Goal: Information Seeking & Learning: Learn about a topic

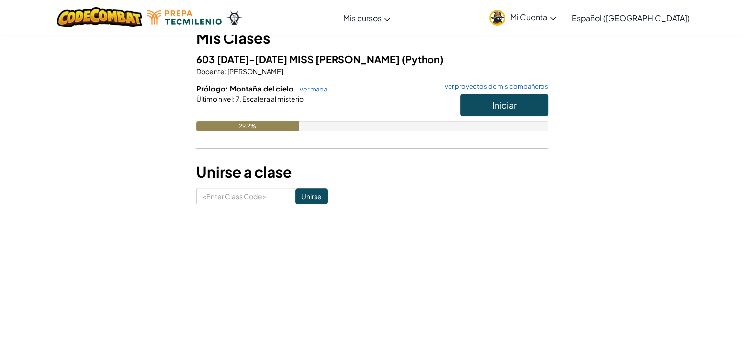
scroll to position [98, 0]
click at [246, 198] on input at bounding box center [245, 195] width 99 height 17
click at [424, 190] on form "Unirse" at bounding box center [372, 195] width 352 height 17
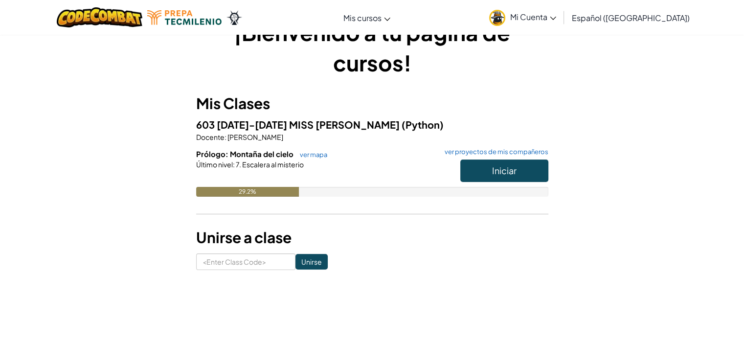
scroll to position [49, 0]
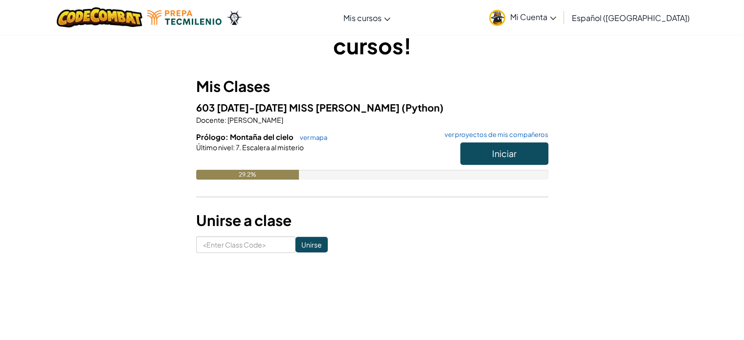
drag, startPoint x: 266, startPoint y: 160, endPoint x: 304, endPoint y: 158, distance: 38.7
click at [300, 159] on div at bounding box center [372, 161] width 352 height 18
click at [532, 147] on button "Iniciar" at bounding box center [505, 153] width 88 height 23
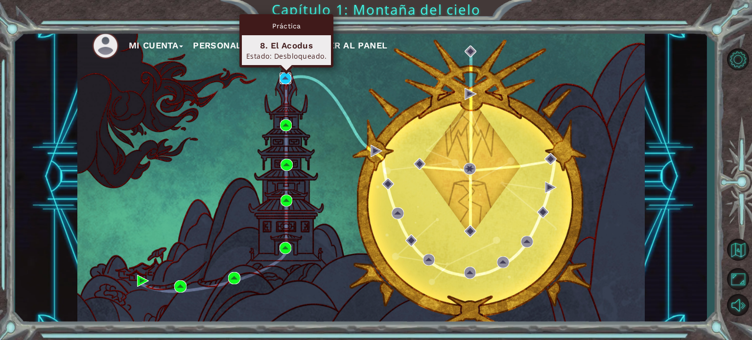
click at [285, 81] on img at bounding box center [285, 78] width 12 height 12
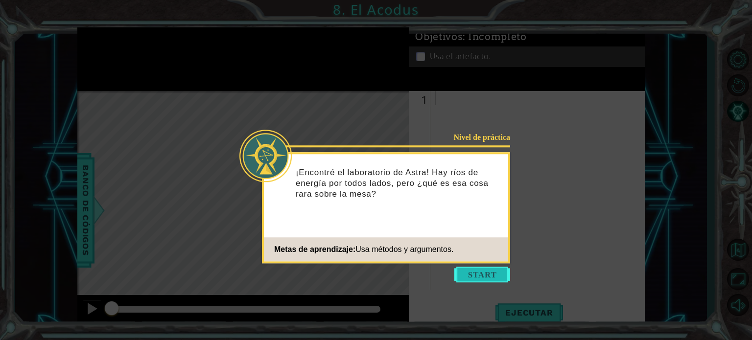
click at [477, 276] on button "Start" at bounding box center [482, 275] width 56 height 16
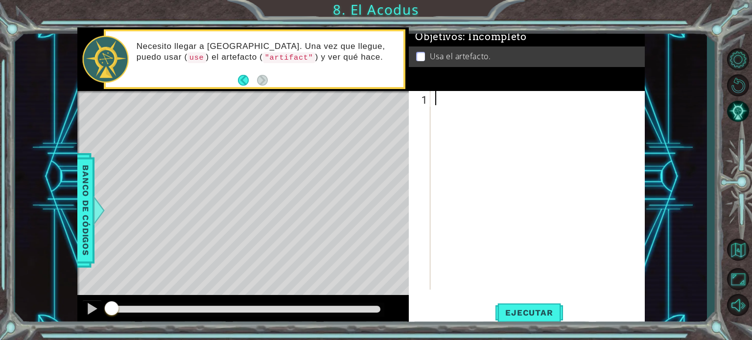
click at [438, 100] on div at bounding box center [540, 204] width 214 height 227
click at [250, 80] on button "Back" at bounding box center [247, 80] width 19 height 11
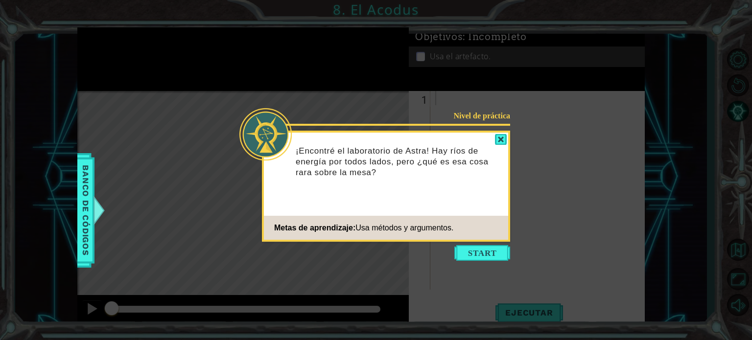
click at [501, 265] on icon at bounding box center [376, 170] width 752 height 340
click at [494, 260] on button "Start" at bounding box center [482, 253] width 56 height 16
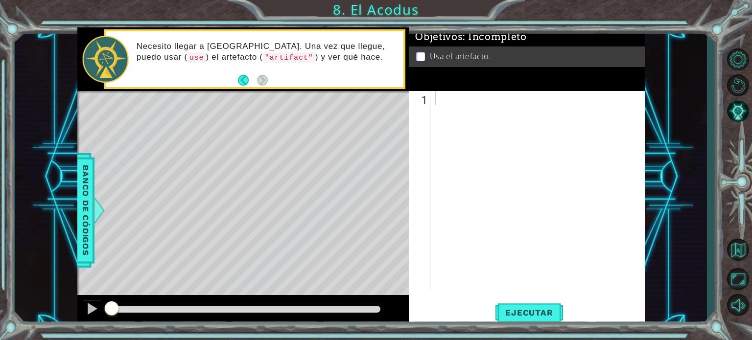
click at [451, 111] on div at bounding box center [540, 204] width 214 height 227
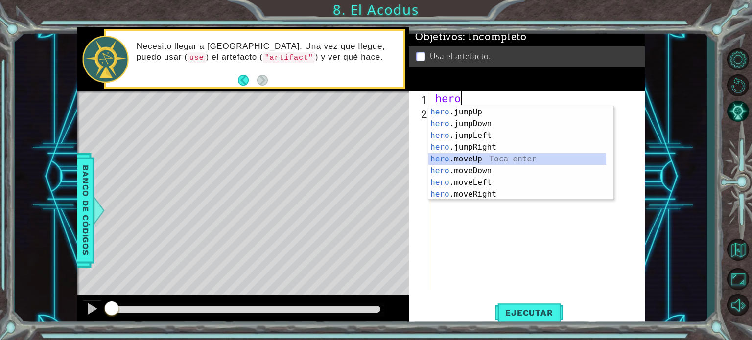
click at [487, 162] on div "hero .jumpUp Toca enter hero .jumpDown Toca enter hero .jumpLeft Toca enter her…" at bounding box center [517, 164] width 178 height 117
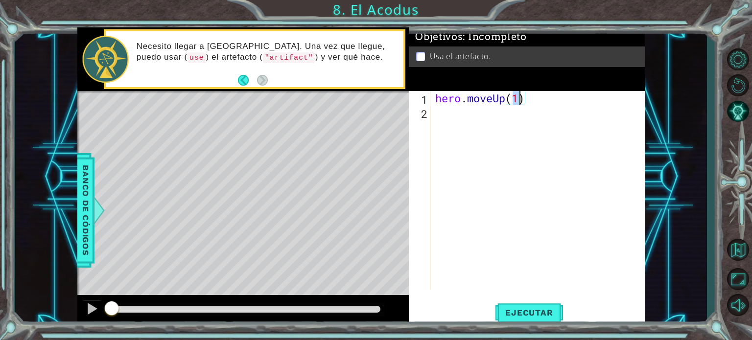
type textarea "hero.moveUp(2)"
click at [459, 117] on div "hero . moveUp ( 2 )" at bounding box center [540, 204] width 214 height 227
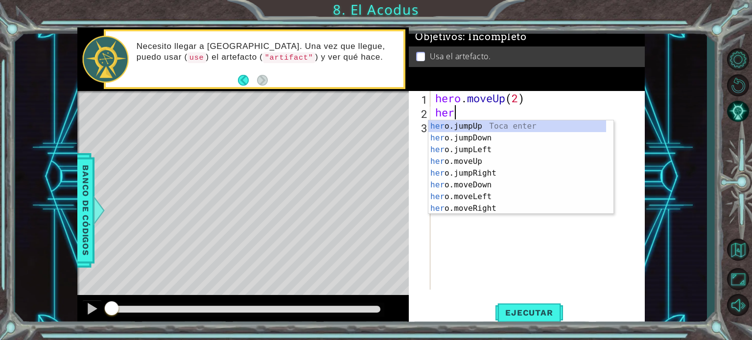
scroll to position [0, 0]
type textarea "hero."
click at [480, 150] on div "hero. jumpUp Toca enter hero. jumpDown Toca enter hero. jumpLeft Toca enter her…" at bounding box center [517, 178] width 178 height 117
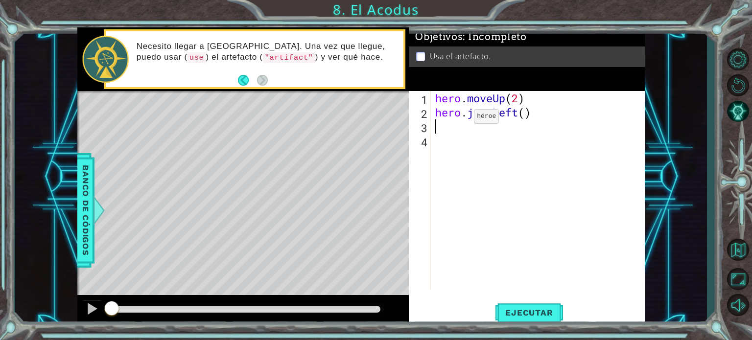
scroll to position [0, 0]
click at [523, 116] on div "hero . moveUp ( 2 ) hero . jumpLeft ( )" at bounding box center [540, 204] width 214 height 227
type textarea "hero.jumpLeft(1)"
click at [447, 127] on div "hero . moveUp ( 2 ) hero . jumpLeft ( 1 )" at bounding box center [540, 204] width 214 height 227
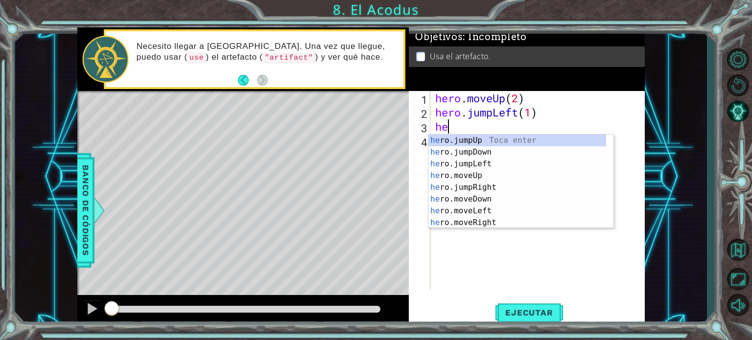
scroll to position [0, 0]
type textarea "hero"
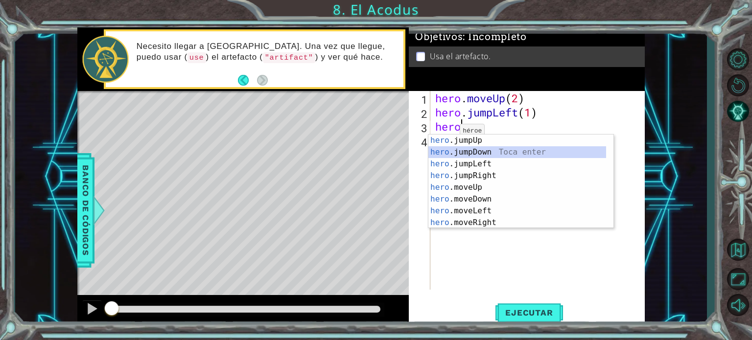
click at [441, 150] on div "hero .jumpUp Toca enter hero .jumpDown Toca enter hero .jumpLeft Toca enter her…" at bounding box center [517, 193] width 178 height 117
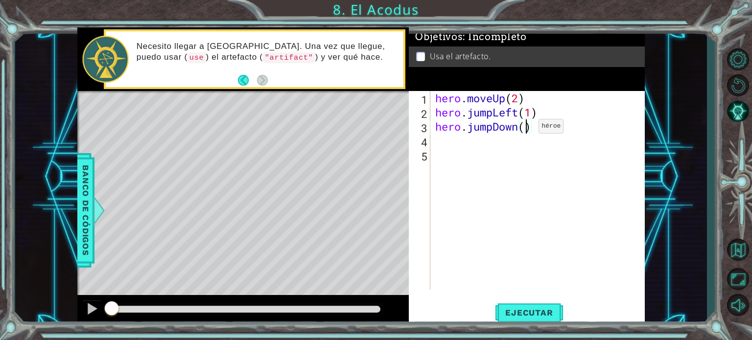
click at [524, 129] on div "hero . moveUp ( 2 ) hero . jumpLeft ( 1 ) hero . jumpDown ( )" at bounding box center [540, 204] width 214 height 227
type textarea "hero.jumpDown(2)"
click at [486, 142] on div "hero . moveUp ( 2 ) hero . jumpLeft ( 1 ) hero . jumpDown ( 2 )" at bounding box center [540, 204] width 214 height 227
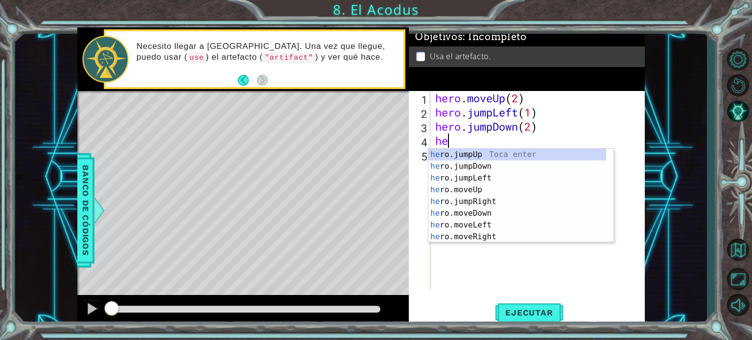
scroll to position [0, 0]
click at [476, 131] on div "hero . moveUp ( 2 ) hero . jumpLeft ( 1 ) hero . jumpDown ( 2 ) hero" at bounding box center [540, 204] width 214 height 227
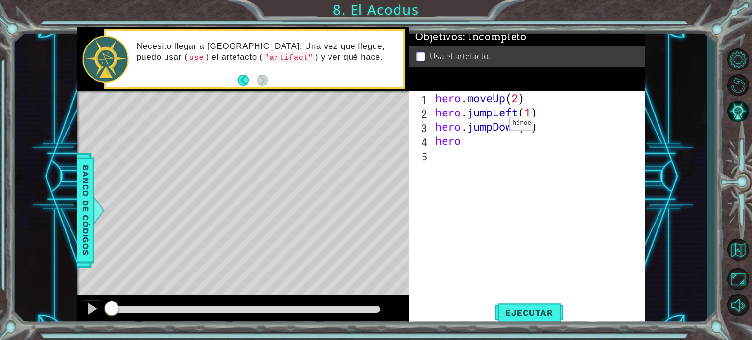
click at [494, 126] on div "hero . moveUp ( 2 ) hero . jumpLeft ( 1 ) hero . jumpDown ( 2 ) hero" at bounding box center [540, 204] width 214 height 227
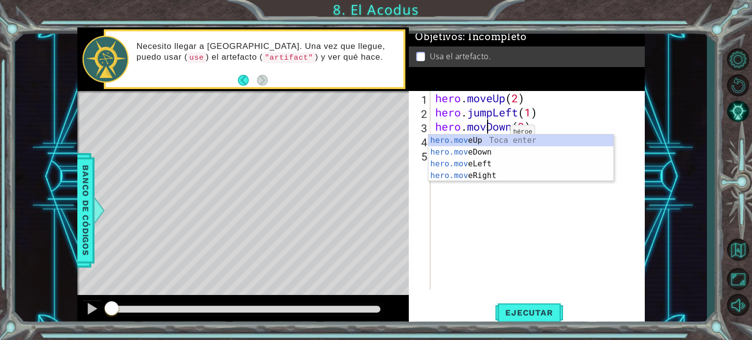
scroll to position [0, 2]
click at [492, 115] on div "hero . moveUp ( 2 ) hero . jumpLeft ( 1 ) hero . moveDown ( 2 ) hero" at bounding box center [540, 204] width 214 height 227
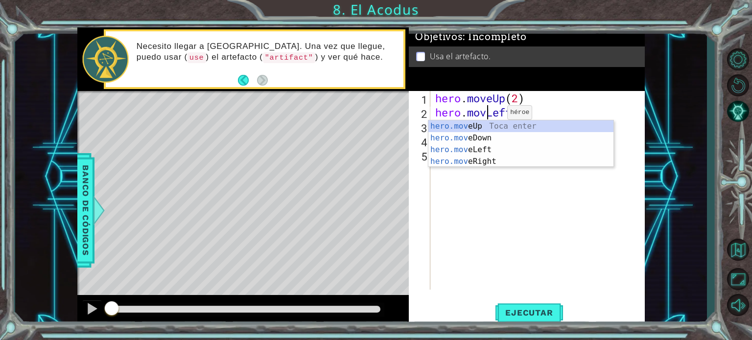
type textarea "hero.moveLeft(1)"
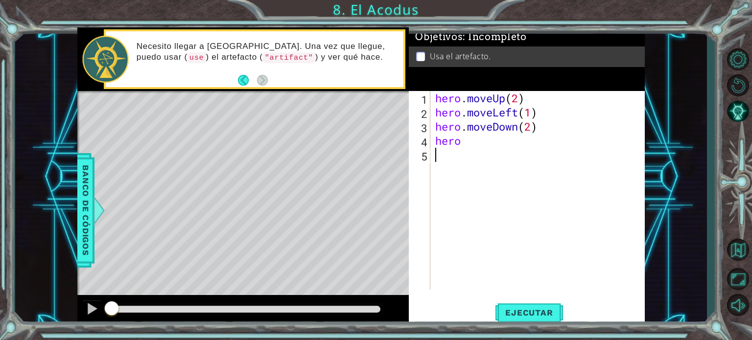
click at [496, 220] on div "hero . moveUp ( 2 ) hero . moveLeft ( 1 ) hero . moveDown ( 2 ) hero" at bounding box center [540, 204] width 214 height 227
click at [485, 156] on div "hero . moveUp ( 2 ) hero . moveLeft ( 1 ) hero . moveDown ( 2 ) hero" at bounding box center [540, 204] width 214 height 227
click at [480, 150] on div "hero . moveUp ( 2 ) hero . moveLeft ( 1 ) hero . moveDown ( 2 ) hero" at bounding box center [540, 204] width 214 height 227
click at [468, 148] on div "hero . moveUp ( 2 ) hero . moveLeft ( 1 ) hero . moveDown ( 2 ) hero" at bounding box center [540, 204] width 214 height 227
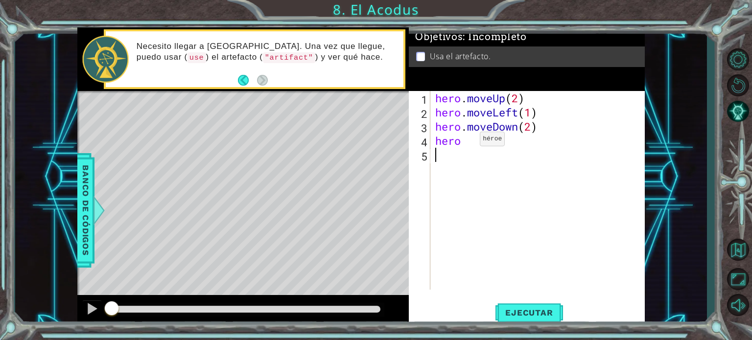
click at [465, 141] on div "hero . moveUp ( 2 ) hero . moveLeft ( 1 ) hero . moveDown ( 2 ) hero" at bounding box center [540, 204] width 214 height 227
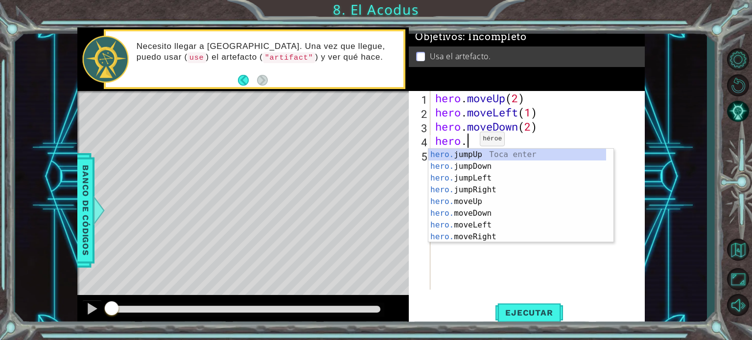
scroll to position [0, 0]
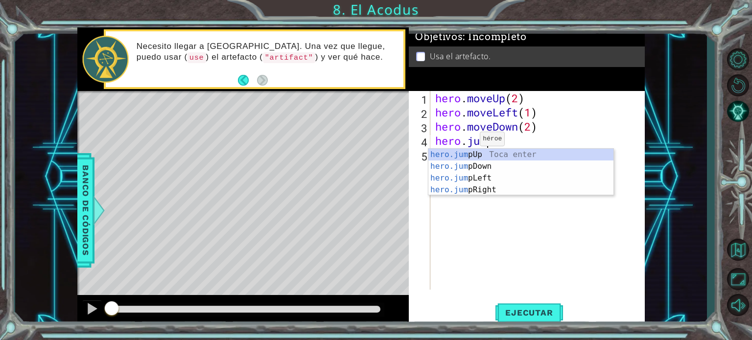
type textarea "hero.jump"
click at [490, 174] on div "hero.jump Up Toca enter hero.jump Down Toca enter hero.jump Left Toca enter her…" at bounding box center [520, 184] width 185 height 70
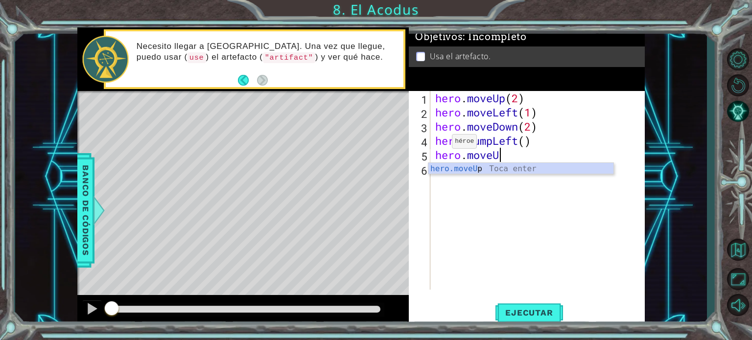
scroll to position [0, 2]
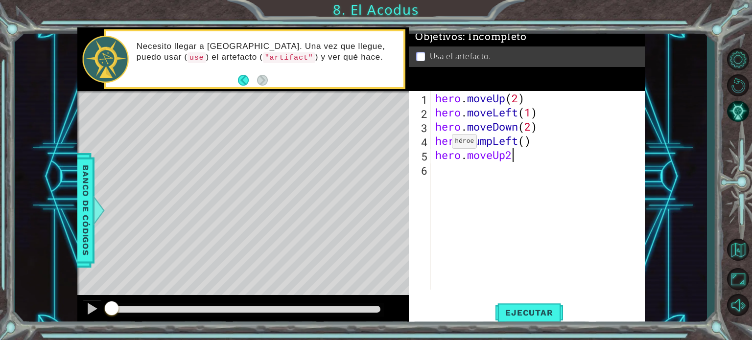
type textarea "hero.moveUp"
click at [489, 218] on div "hero . moveUp ( 2 ) hero . moveLeft ( 1 ) hero . moveDown ( 2 ) hero . jumpLeft…" at bounding box center [540, 204] width 214 height 227
click at [514, 164] on div "hero . moveUp ( 2 ) hero . moveLeft ( 1 ) hero . moveDown ( 2 ) hero . jumpLeft…" at bounding box center [540, 204] width 214 height 227
click at [511, 158] on div "hero . moveUp ( 2 ) hero . moveLeft ( 1 ) hero . moveDown ( 2 ) hero . jumpLeft…" at bounding box center [540, 204] width 214 height 227
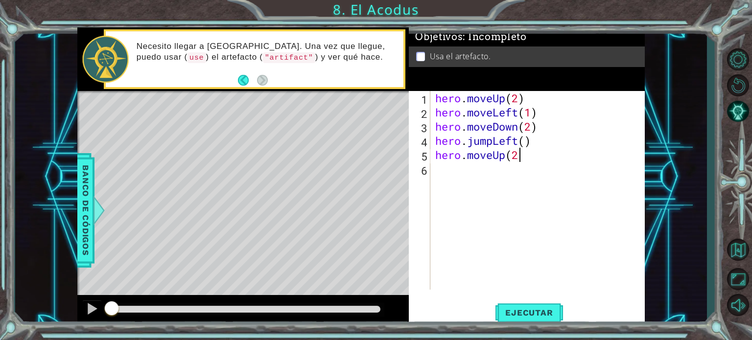
type textarea "hero.moveUp(2)"
click at [452, 180] on div "hero . moveUp ( 2 ) hero . moveLeft ( 1 ) hero . moveDown ( 2 ) hero . jumpLeft…" at bounding box center [540, 204] width 214 height 227
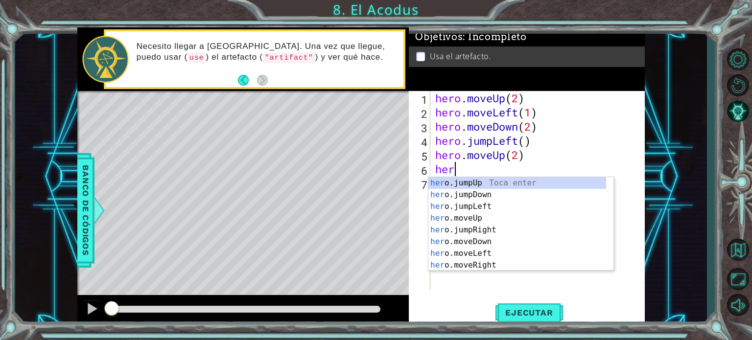
scroll to position [0, 0]
type textarea "hero."
click at [474, 216] on div "hero. jumpUp Toca enter hero. jumpDown Toca enter hero. jumpLeft Toca enter her…" at bounding box center [517, 235] width 178 height 117
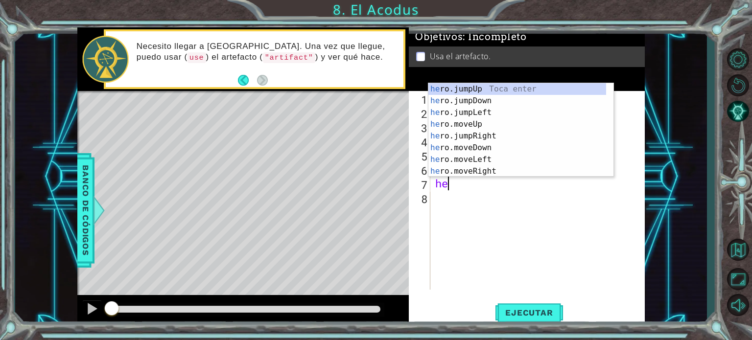
scroll to position [0, 0]
type textarea "h"
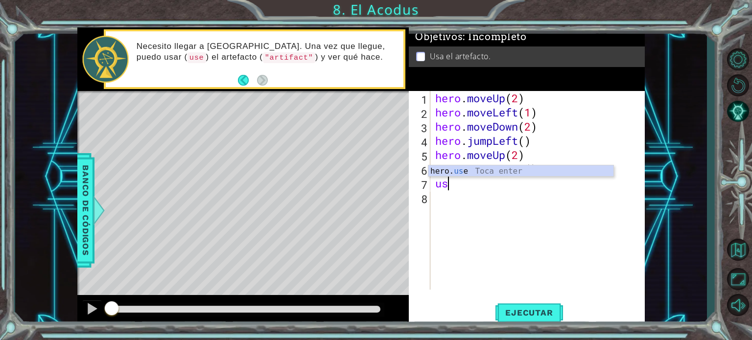
type textarea "u"
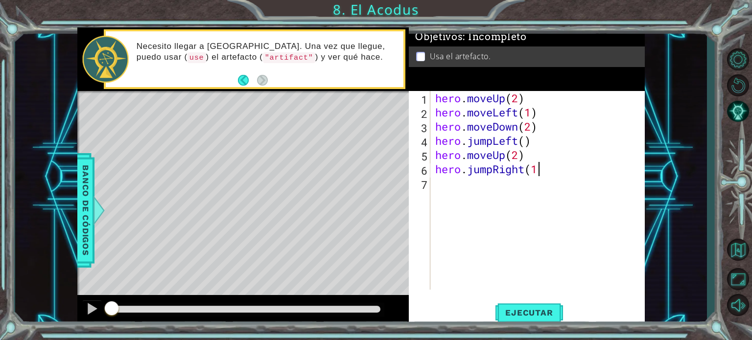
type textarea "hero.jumpRight(1)"
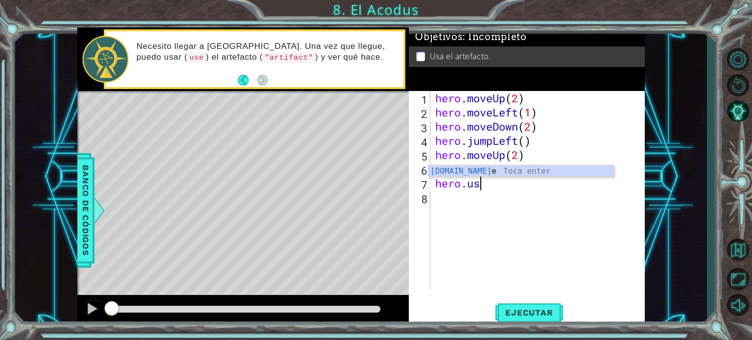
scroll to position [0, 1]
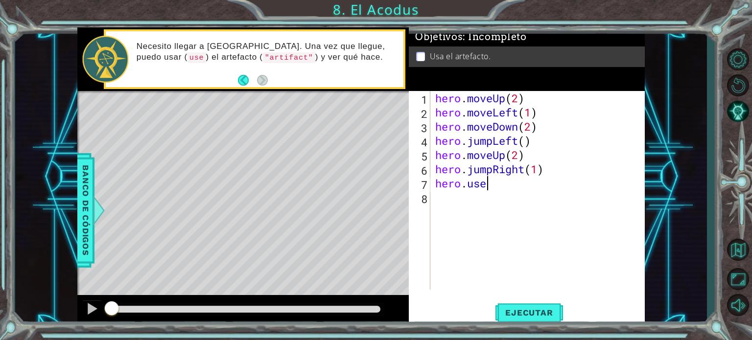
click at [500, 188] on div "hero . moveUp ( 2 ) hero . moveLeft ( 1 ) hero . moveDown ( 2 ) hero . jumpLeft…" at bounding box center [540, 204] width 214 height 227
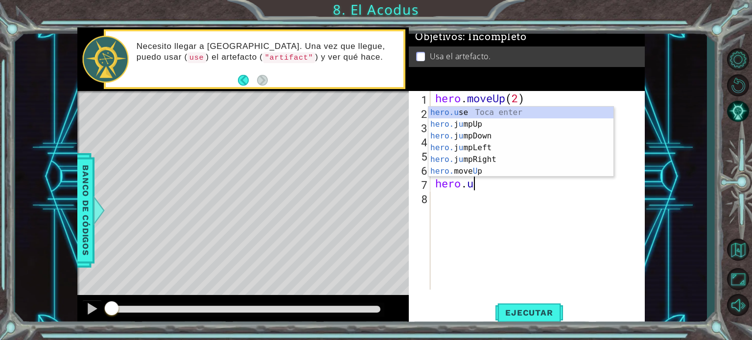
scroll to position [0, 1]
click at [459, 109] on div "hero.u se Toca enter hero. j u mpUp Toca enter hero. j u mpDown Toca enter hero…" at bounding box center [520, 154] width 185 height 94
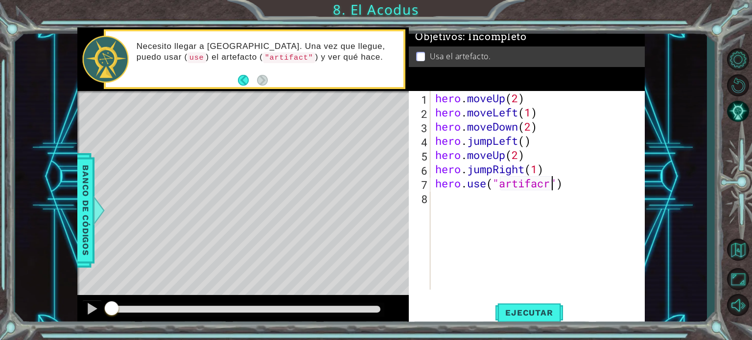
scroll to position [0, 5]
click at [552, 310] on span "Ejecutar" at bounding box center [528, 313] width 67 height 10
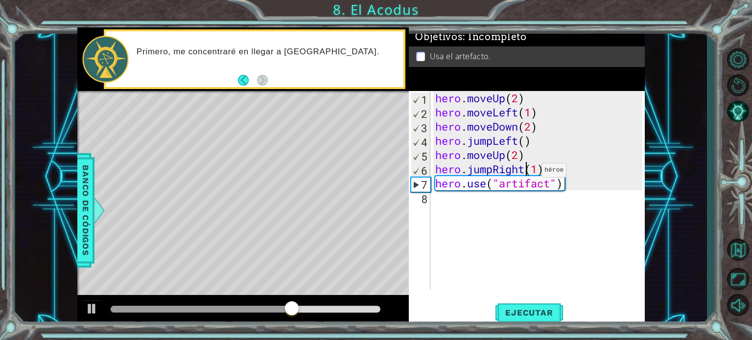
click at [527, 173] on div "hero . moveUp ( 2 ) hero . moveLeft ( 1 ) hero . moveDown ( 2 ) hero . jumpLeft…" at bounding box center [540, 204] width 214 height 227
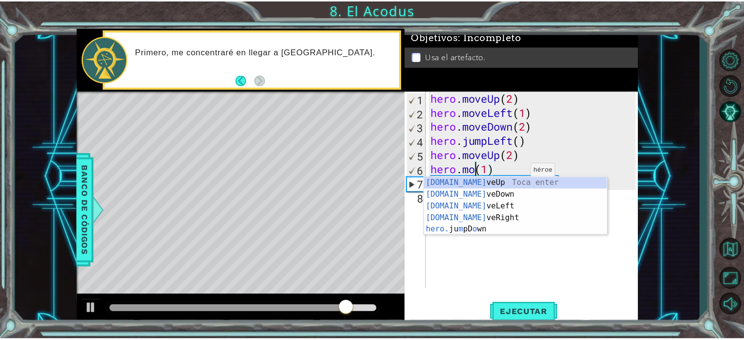
scroll to position [0, 2]
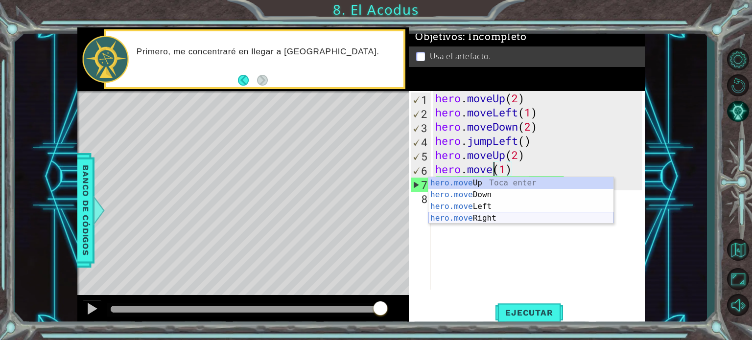
click at [511, 213] on div "hero.move Up Toca enter hero.move Down Toca enter hero.move Left Toca enter her…" at bounding box center [520, 212] width 185 height 70
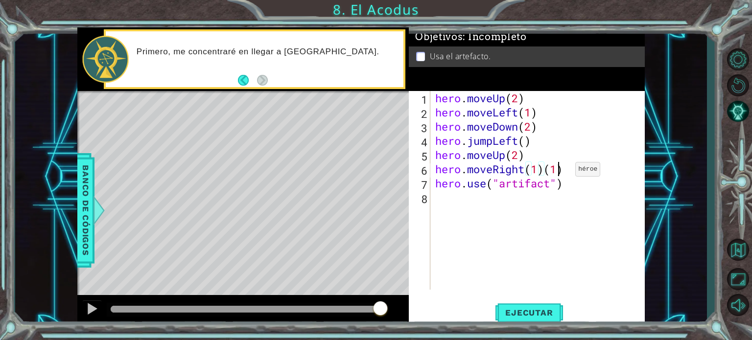
click at [560, 172] on div "hero . moveUp ( 2 ) hero . moveLeft ( 1 ) hero . moveDown ( 2 ) hero . jumpLeft…" at bounding box center [540, 204] width 214 height 227
click at [563, 172] on div "hero . moveUp ( 2 ) hero . moveLeft ( 1 ) hero . moveDown ( 2 ) hero . jumpLeft…" at bounding box center [540, 204] width 214 height 227
type textarea "hero.moveRight(1)"
click at [538, 312] on span "Ejecutar" at bounding box center [528, 313] width 67 height 10
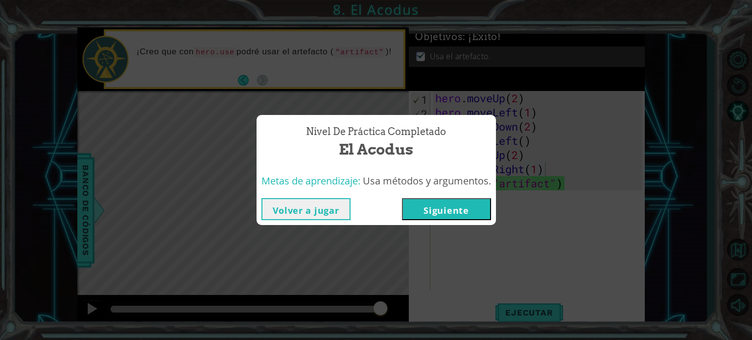
click at [436, 204] on button "Siguiente" at bounding box center [446, 209] width 89 height 22
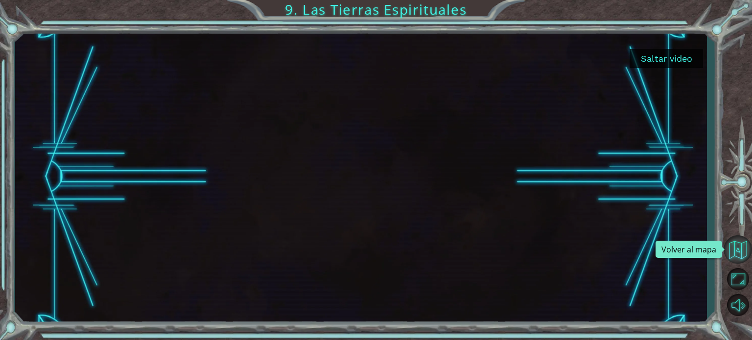
click at [740, 241] on button "Volver al mapa" at bounding box center [737, 249] width 28 height 28
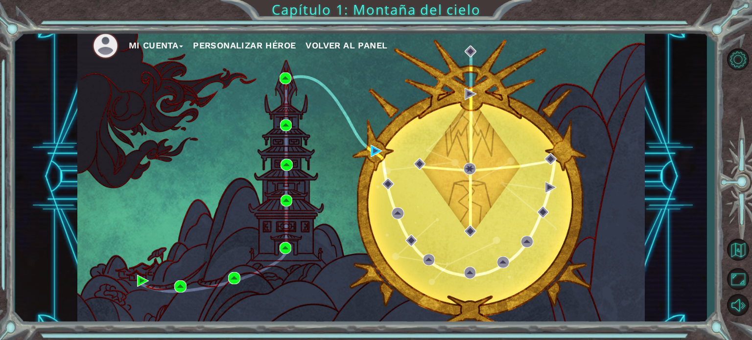
click at [370, 46] on span "Volver al panel" at bounding box center [346, 45] width 82 height 10
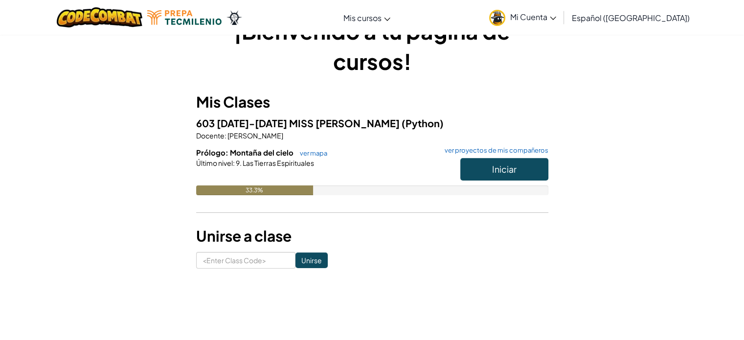
scroll to position [147, 0]
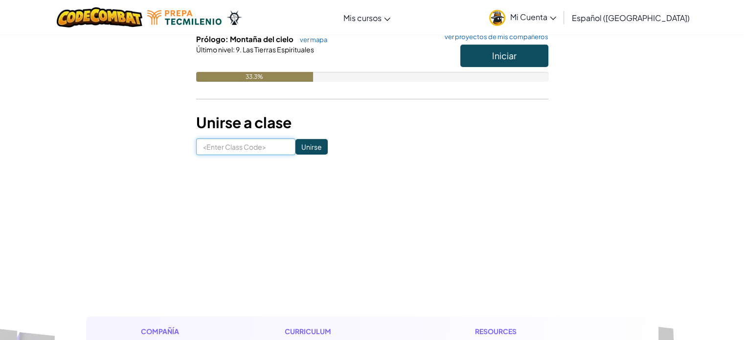
click at [277, 154] on input at bounding box center [245, 147] width 99 height 17
click at [296, 150] on input "Unirse" at bounding box center [312, 147] width 32 height 16
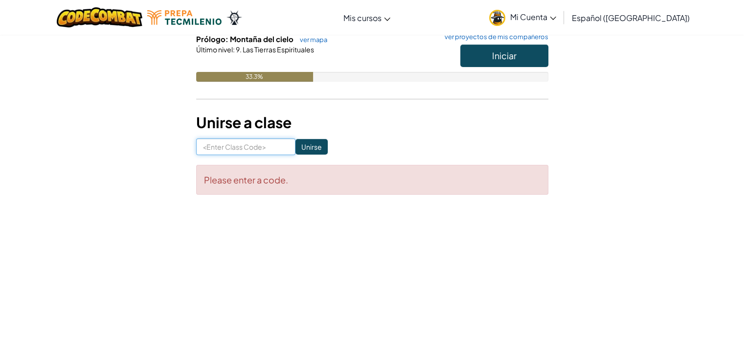
click at [266, 150] on input at bounding box center [245, 147] width 99 height 17
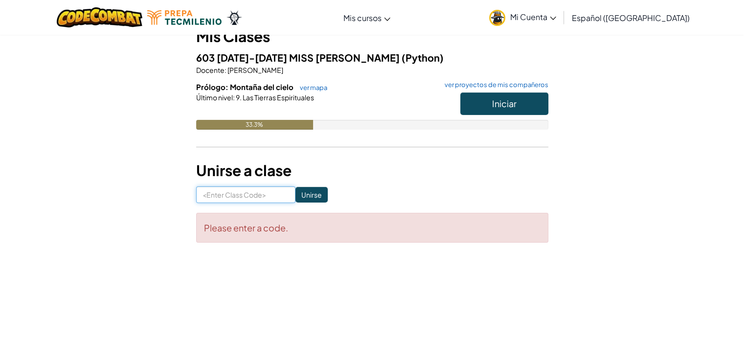
scroll to position [49, 0]
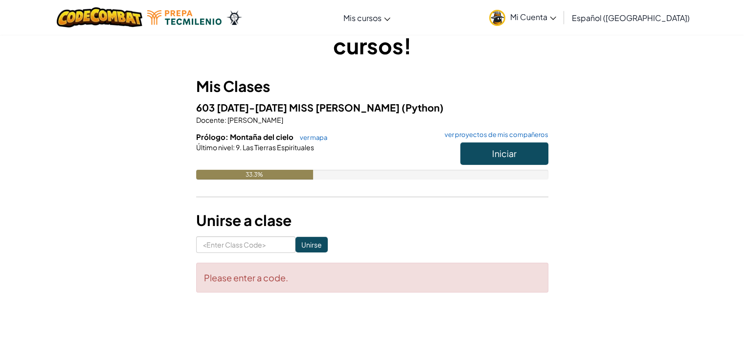
click at [302, 109] on span "603 [DATE]-[DATE] MISS [PERSON_NAME]" at bounding box center [299, 107] width 206 height 12
click at [310, 135] on link "ver mapa" at bounding box center [311, 138] width 32 height 8
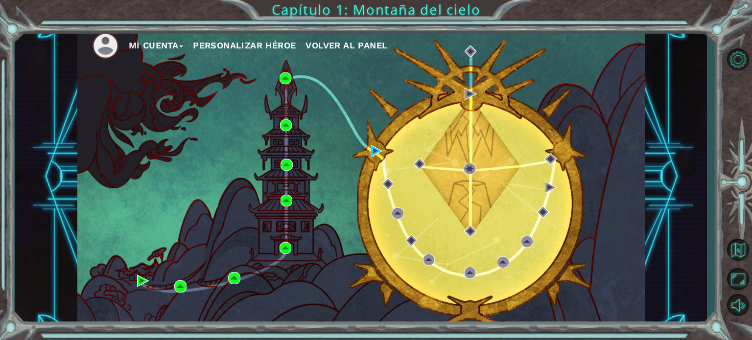
click at [691, 42] on div "Mi Cuenta Personalizar héroe Volver al panel" at bounding box center [361, 177] width 692 height 300
click at [740, 56] on button "Opciones de nivel" at bounding box center [737, 59] width 28 height 23
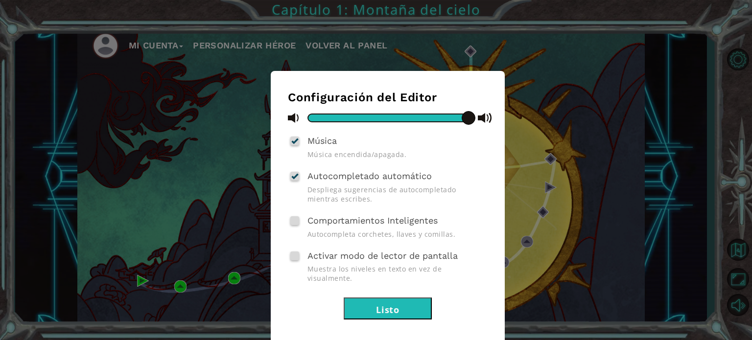
click at [615, 139] on div "Configuración del Editor Música Música encendida/apagada. Autocompletado automá…" at bounding box center [376, 170] width 752 height 340
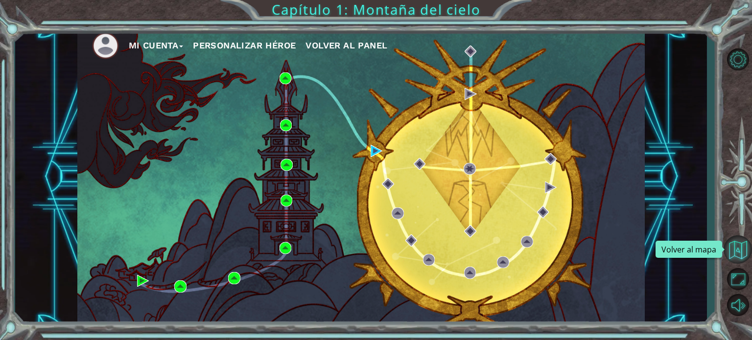
click at [740, 255] on button "Volver al mapa" at bounding box center [737, 249] width 28 height 28
click at [328, 43] on span "Volver al panel" at bounding box center [346, 45] width 82 height 10
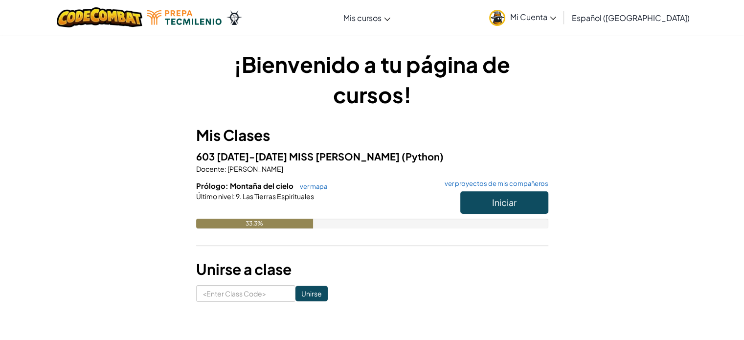
click at [353, 31] on div "[MEDICAL_DATA] la navigación Mis cursos Aula de Ozaria Aula de CodeCombat E-spo…" at bounding box center [372, 17] width 749 height 35
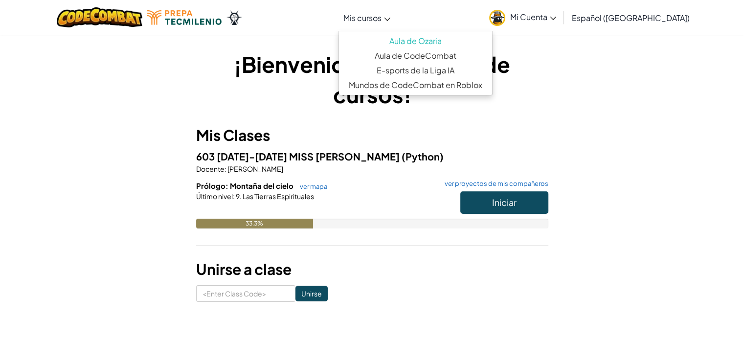
click at [370, 28] on link "Mis cursos" at bounding box center [367, 17] width 57 height 26
click at [395, 23] on link "Mis cursos" at bounding box center [367, 17] width 57 height 26
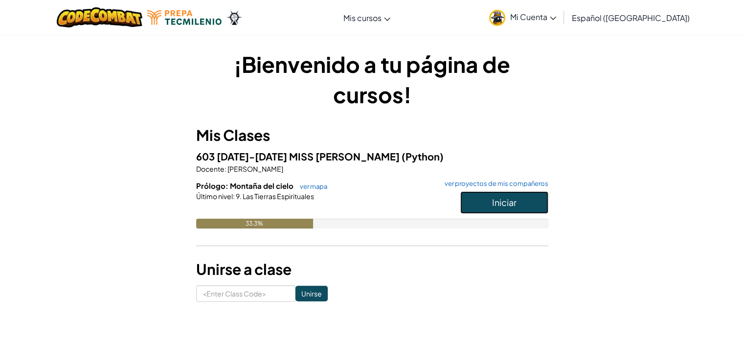
click at [483, 209] on button "Iniciar" at bounding box center [505, 202] width 88 height 23
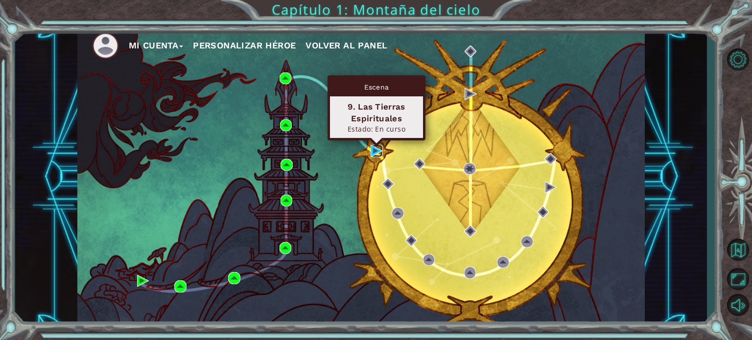
click at [378, 151] on img at bounding box center [376, 151] width 12 height 12
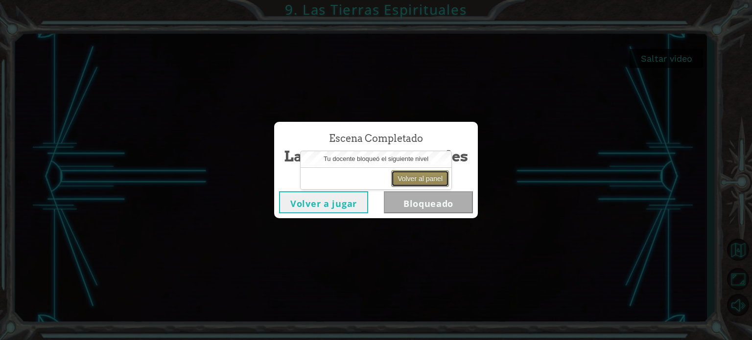
click at [413, 176] on button "Volver al panel" at bounding box center [420, 178] width 58 height 17
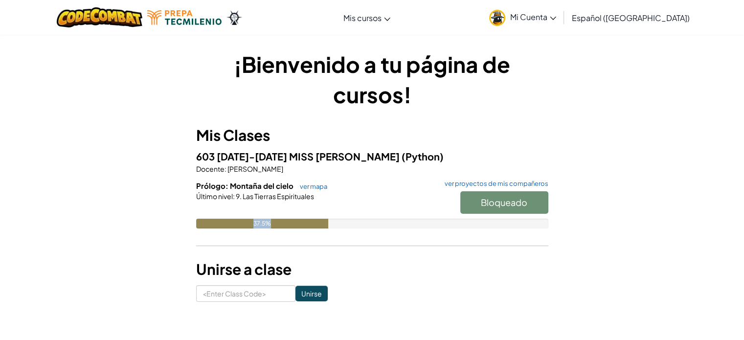
click at [327, 218] on div "Prólogo: Montaña del cielo ver mapa ver proyectos de mis compañeros Bloqueado Ú…" at bounding box center [372, 212] width 352 height 63
click at [340, 203] on div at bounding box center [372, 210] width 352 height 18
click at [487, 206] on div "Bloqueado" at bounding box center [500, 204] width 98 height 27
click at [306, 189] on link "ver mapa" at bounding box center [311, 187] width 32 height 8
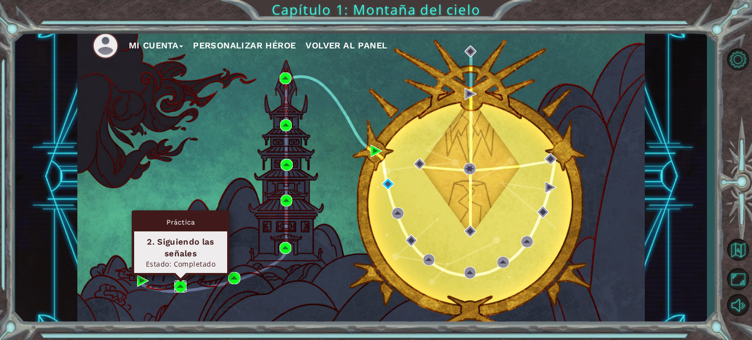
click at [183, 286] on img at bounding box center [180, 286] width 12 height 12
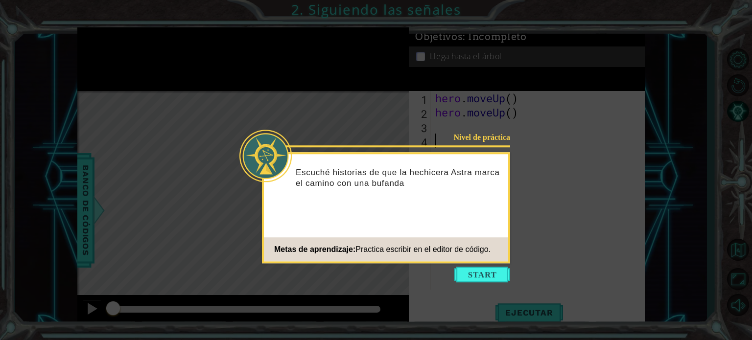
click at [538, 210] on icon at bounding box center [376, 170] width 752 height 340
drag, startPoint x: 507, startPoint y: 164, endPoint x: 525, endPoint y: 161, distance: 17.9
click at [512, 163] on body "1 ההההההההההההההההההההההההההההההההההההההההההההההההההההההההההההההההההההההההההההה…" at bounding box center [376, 170] width 752 height 340
drag, startPoint x: 697, startPoint y: 138, endPoint x: 585, endPoint y: 133, distance: 112.2
click at [696, 138] on icon at bounding box center [376, 170] width 752 height 340
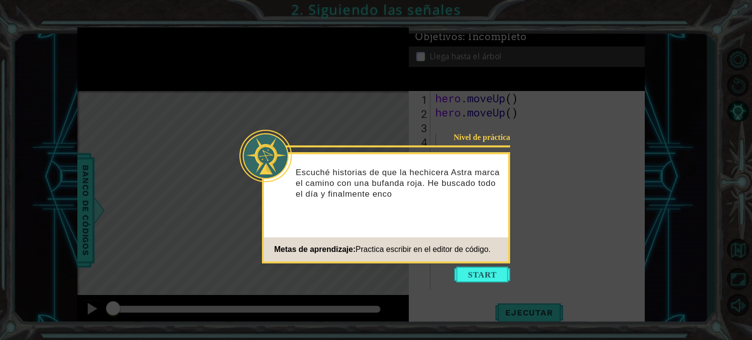
click at [552, 133] on icon at bounding box center [376, 170] width 752 height 340
click at [492, 274] on button "Start" at bounding box center [482, 275] width 56 height 16
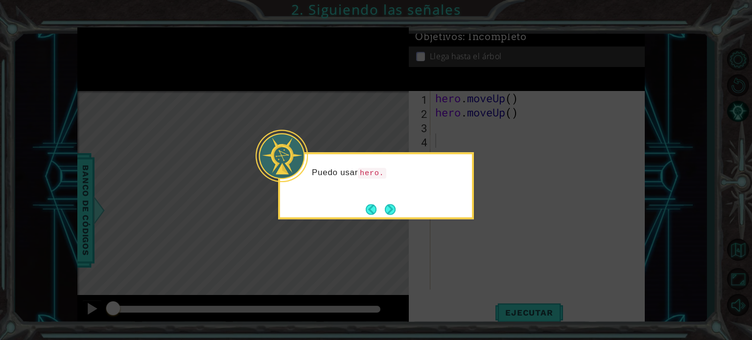
click at [400, 215] on div "Puedo usar hero." at bounding box center [376, 185] width 196 height 67
click at [390, 206] on button "Next" at bounding box center [390, 209] width 11 height 11
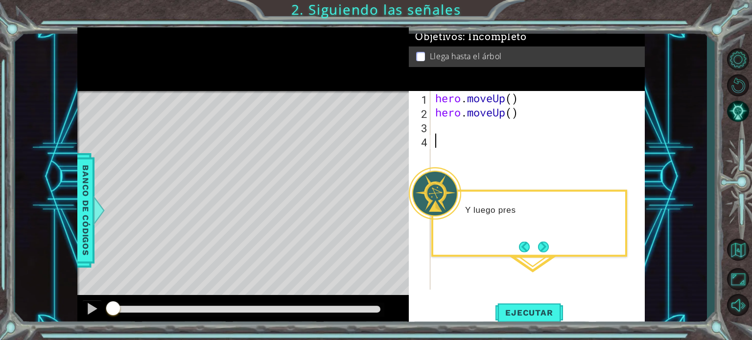
click at [565, 195] on div "Y luego pres" at bounding box center [529, 214] width 192 height 39
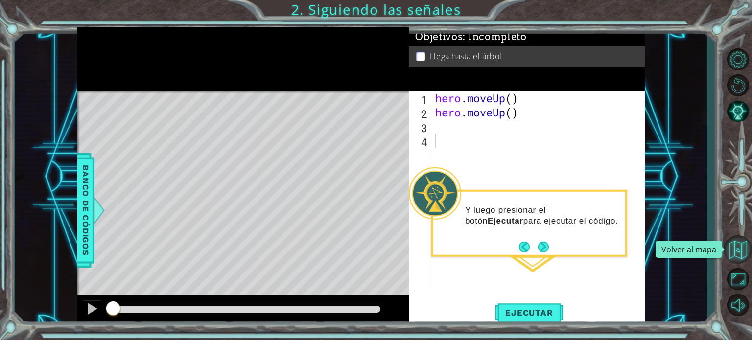
click at [739, 255] on button "Volver al mapa" at bounding box center [737, 249] width 28 height 28
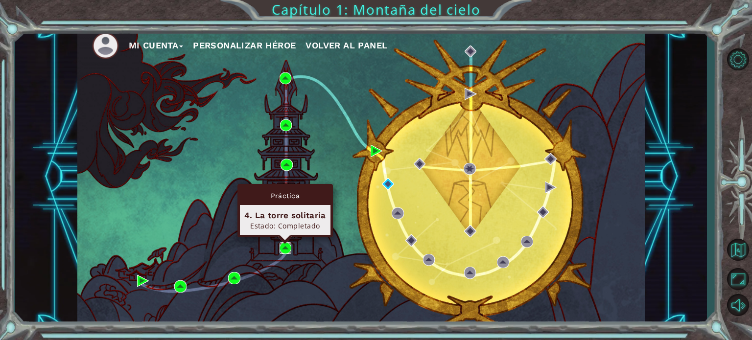
click at [284, 247] on img at bounding box center [285, 248] width 12 height 12
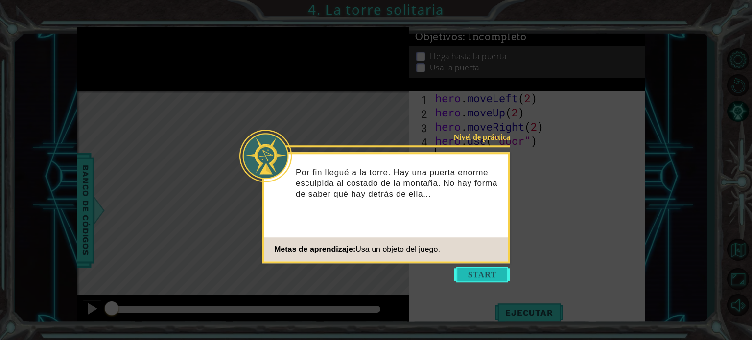
click at [496, 272] on button "Start" at bounding box center [482, 275] width 56 height 16
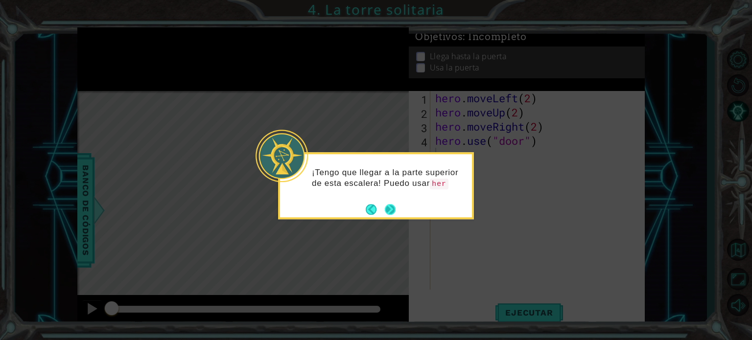
click at [393, 213] on button "Next" at bounding box center [390, 209] width 11 height 11
click at [394, 211] on button "Next" at bounding box center [390, 209] width 11 height 11
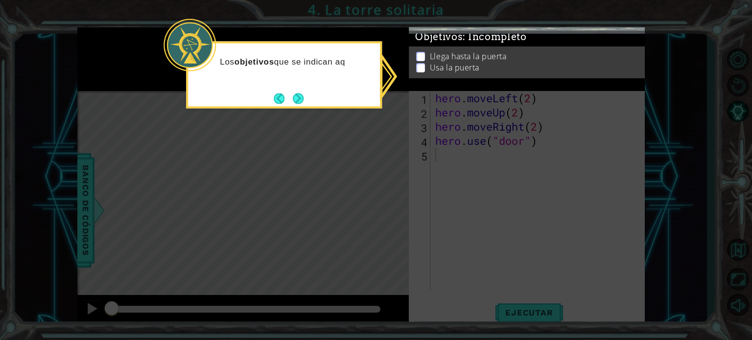
click at [695, 114] on icon at bounding box center [376, 170] width 752 height 340
drag, startPoint x: 652, startPoint y: 134, endPoint x: 636, endPoint y: 136, distance: 16.8
click at [650, 135] on icon at bounding box center [376, 170] width 752 height 340
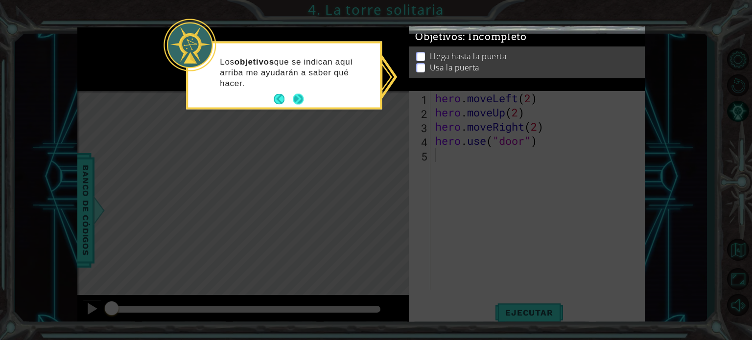
click at [297, 100] on button "Next" at bounding box center [298, 99] width 11 height 11
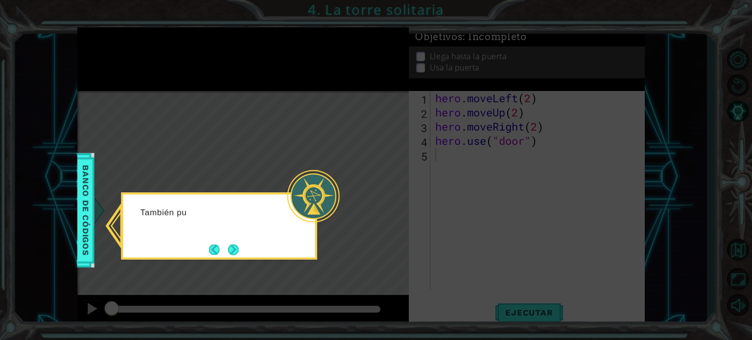
click at [331, 207] on div at bounding box center [313, 196] width 52 height 52
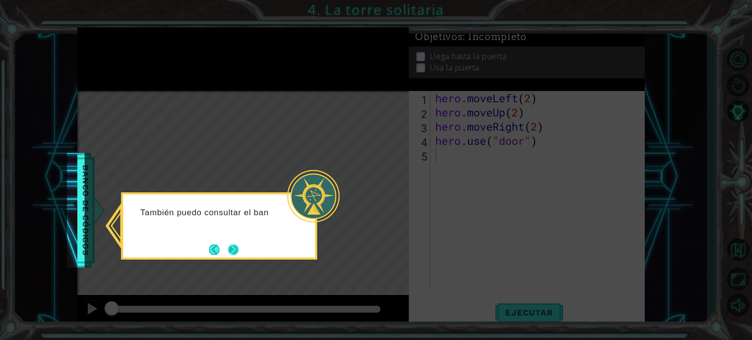
click at [237, 250] on button "Next" at bounding box center [233, 249] width 11 height 11
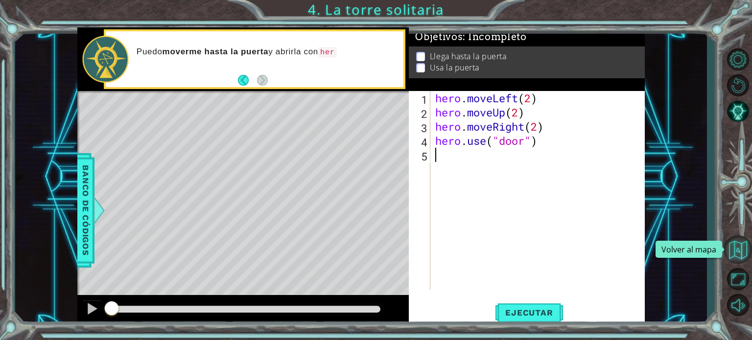
click at [742, 253] on button "Volver al mapa" at bounding box center [737, 249] width 28 height 28
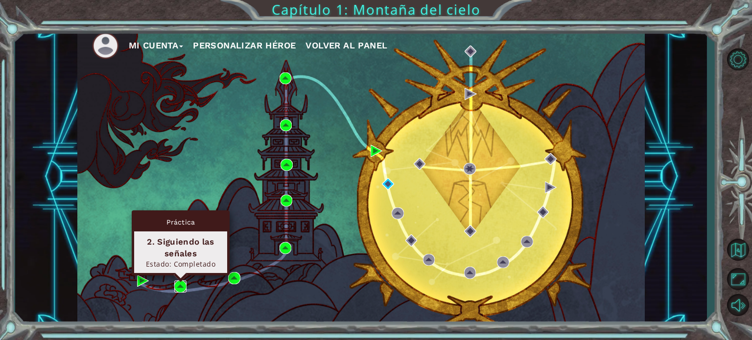
click at [182, 284] on img at bounding box center [180, 286] width 12 height 12
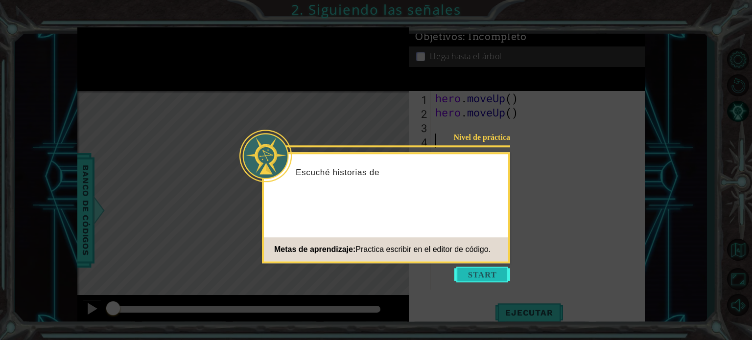
click at [488, 271] on button "Start" at bounding box center [482, 275] width 56 height 16
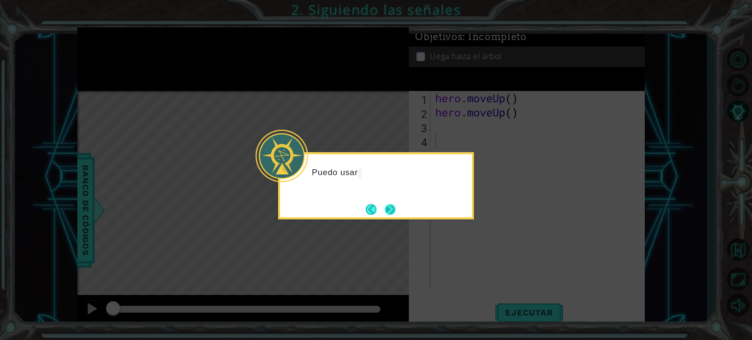
click at [390, 210] on button "Next" at bounding box center [390, 209] width 11 height 11
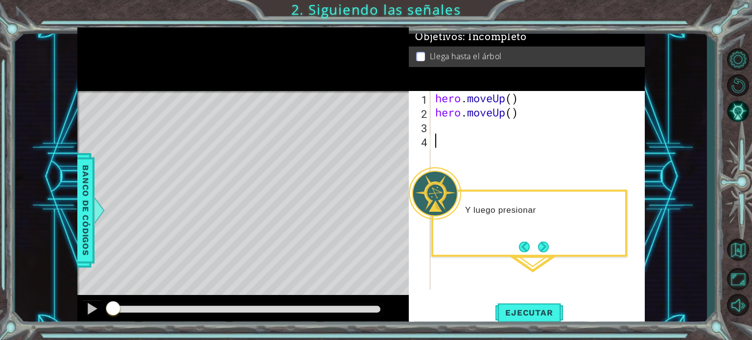
click at [497, 173] on div "hero . moveUp ( ) hero . moveUp ( )" at bounding box center [540, 204] width 214 height 227
click at [447, 124] on div "hero . moveUp ( ) hero . moveUp ( )" at bounding box center [540, 204] width 214 height 227
click at [511, 98] on div "hero . moveUp ( ) hero . moveUp ( )" at bounding box center [540, 204] width 214 height 227
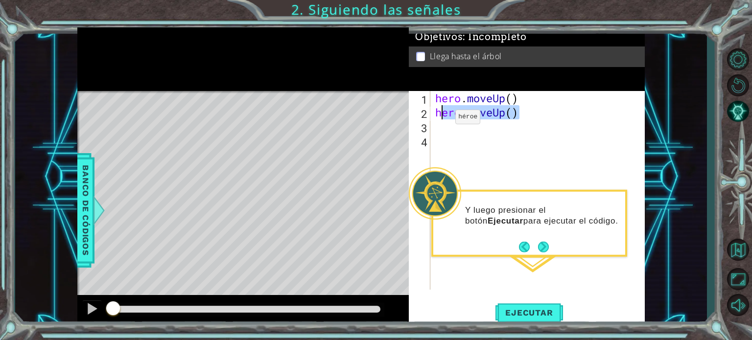
drag, startPoint x: 522, startPoint y: 116, endPoint x: 440, endPoint y: 119, distance: 81.3
click at [440, 119] on div "hero . moveUp ( ) hero . moveUp ( )" at bounding box center [540, 204] width 214 height 227
type textarea "h"
click at [516, 105] on div "hero . moveUp ( )" at bounding box center [540, 204] width 214 height 227
click at [513, 103] on div "hero . moveUp ( )" at bounding box center [540, 204] width 214 height 227
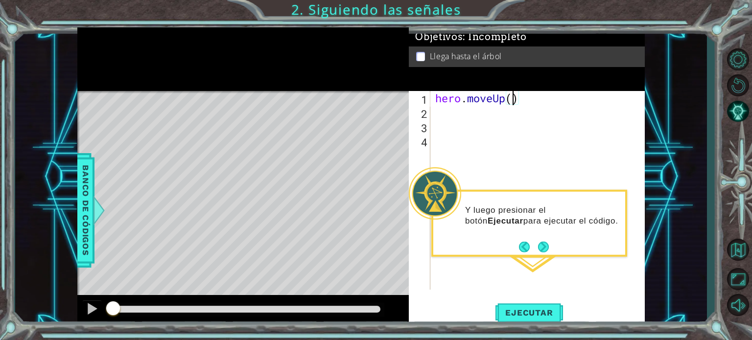
scroll to position [0, 3]
type textarea "hero.moveUp(2)"
click at [738, 253] on button "Volver al mapa" at bounding box center [737, 249] width 28 height 28
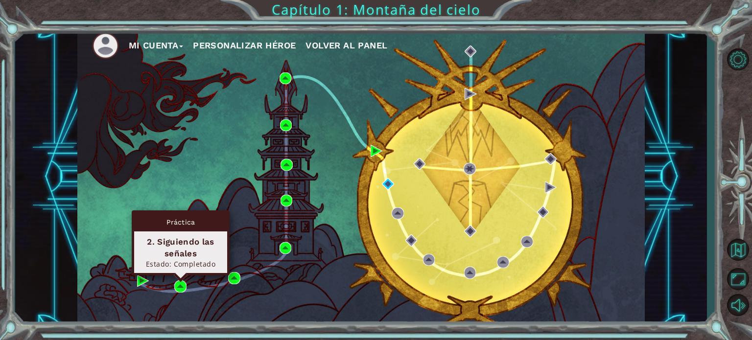
click at [180, 276] on div "Práctica 2. Siguiendo las señales Estado: Completado" at bounding box center [181, 242] width 98 height 65
click at [179, 283] on img at bounding box center [180, 286] width 12 height 12
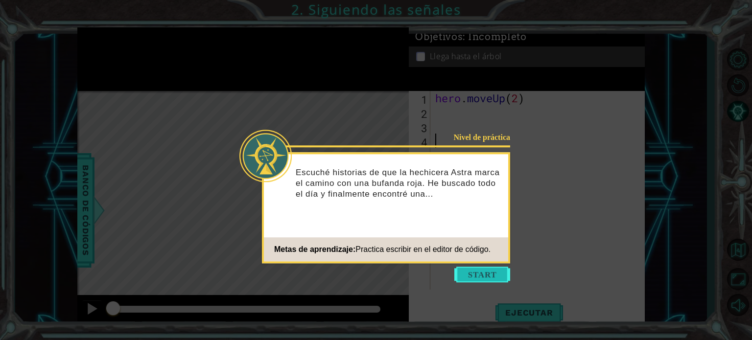
click at [469, 276] on button "Start" at bounding box center [482, 275] width 56 height 16
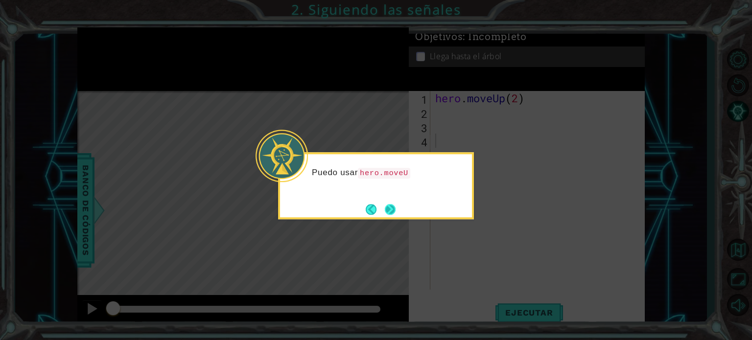
click at [388, 207] on button "Next" at bounding box center [390, 209] width 11 height 11
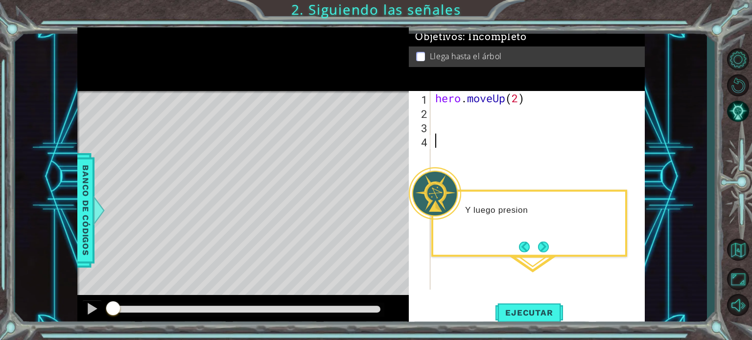
click at [499, 165] on div "hero . moveUp ( 2 )" at bounding box center [540, 204] width 214 height 227
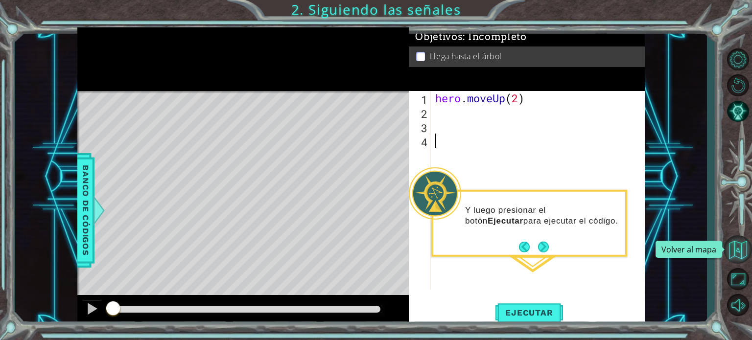
click at [738, 249] on button "Volver al mapa" at bounding box center [737, 249] width 28 height 28
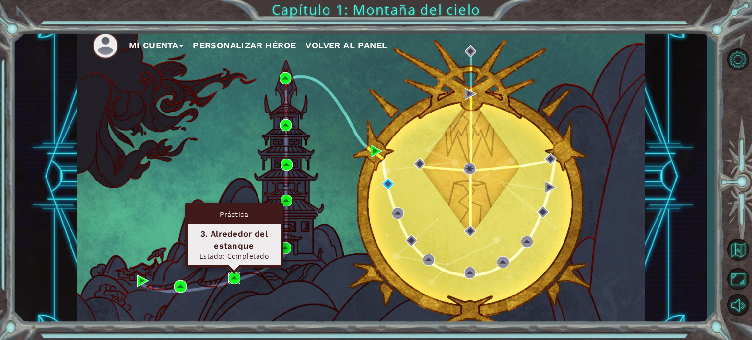
click at [233, 278] on img at bounding box center [234, 278] width 12 height 12
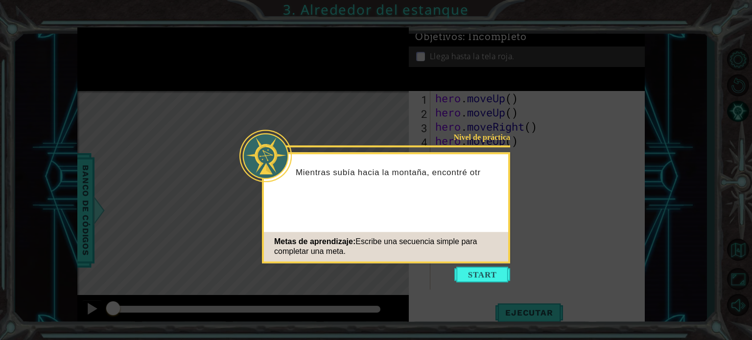
click at [519, 202] on icon at bounding box center [376, 170] width 752 height 340
click at [488, 273] on button "Start" at bounding box center [482, 275] width 56 height 16
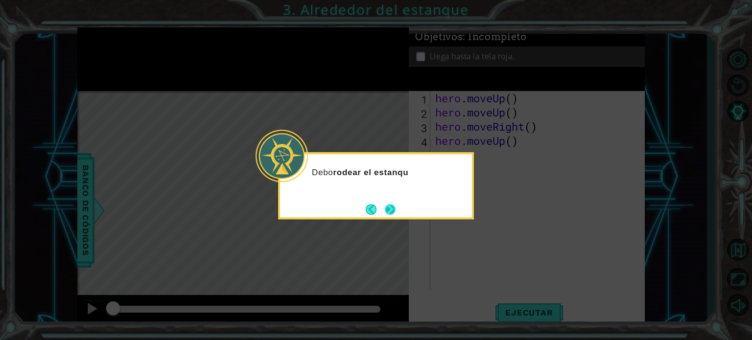
click at [395, 210] on button "Next" at bounding box center [390, 209] width 11 height 11
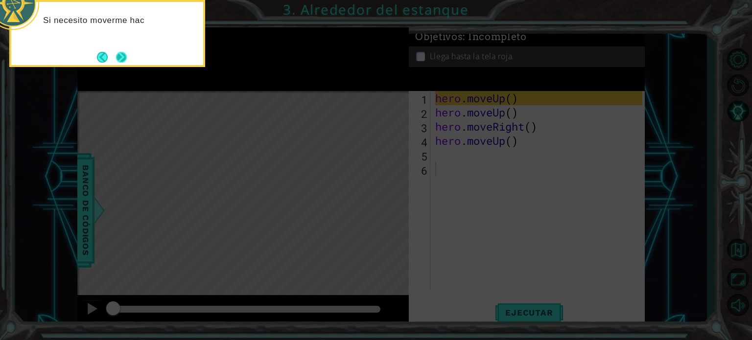
click at [121, 63] on button "Next" at bounding box center [121, 57] width 11 height 11
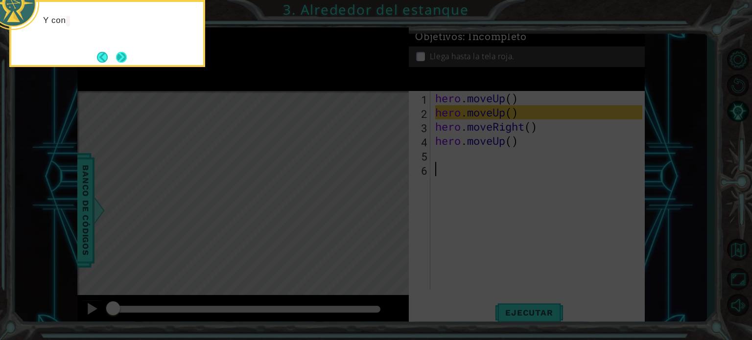
click at [117, 60] on button "Next" at bounding box center [121, 57] width 11 height 11
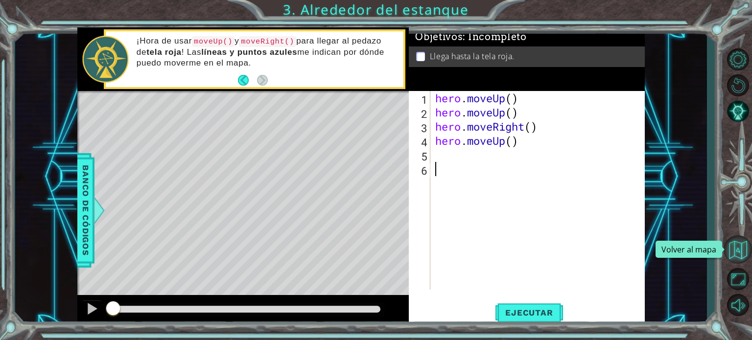
click at [734, 247] on button "Volver al mapa" at bounding box center [737, 249] width 28 height 28
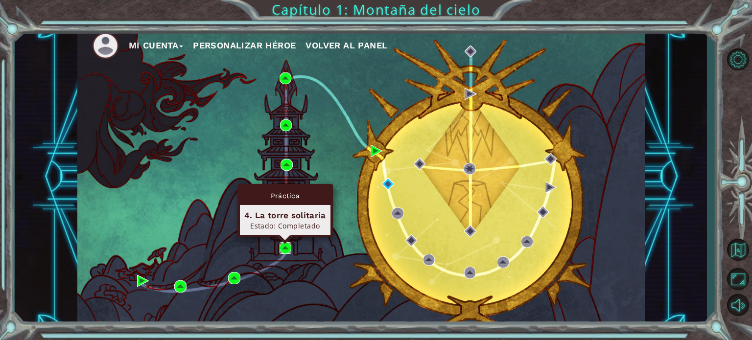
click at [282, 248] on img at bounding box center [285, 248] width 12 height 12
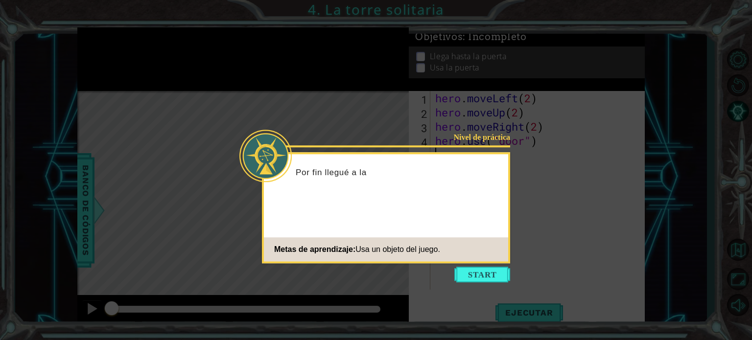
click at [486, 274] on button "Start" at bounding box center [482, 275] width 56 height 16
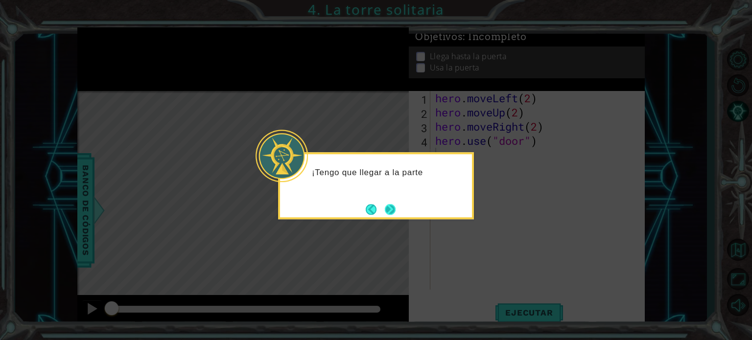
click at [392, 210] on button "Next" at bounding box center [390, 209] width 11 height 11
click at [392, 211] on button "Next" at bounding box center [390, 209] width 11 height 11
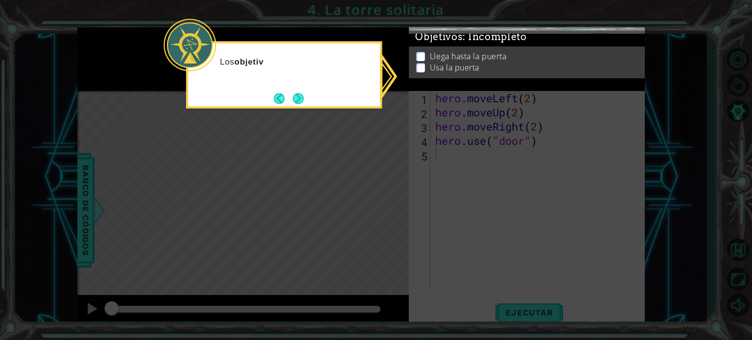
click at [435, 180] on icon at bounding box center [376, 170] width 752 height 340
click at [303, 97] on button "Next" at bounding box center [298, 98] width 11 height 11
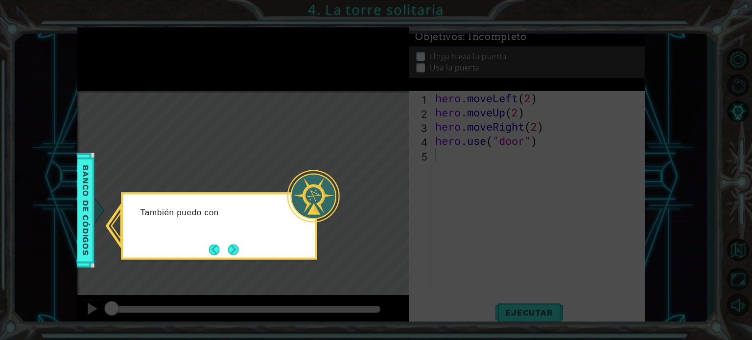
click at [369, 202] on icon at bounding box center [376, 170] width 752 height 340
click at [235, 248] on button "Next" at bounding box center [233, 249] width 11 height 11
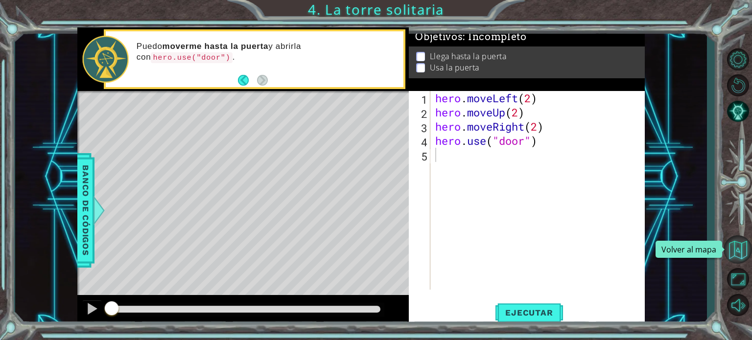
click at [739, 248] on button "Volver al mapa" at bounding box center [737, 249] width 28 height 28
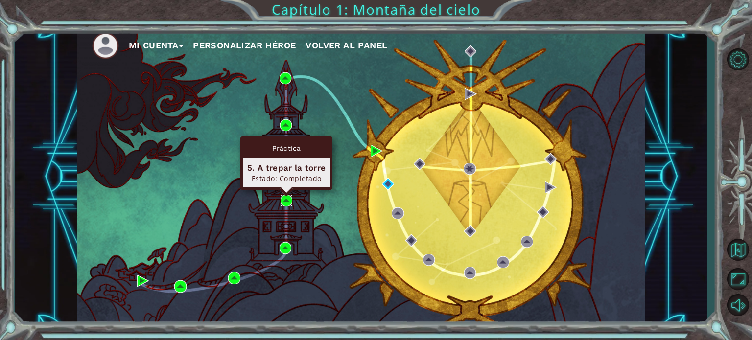
click at [285, 196] on img at bounding box center [286, 201] width 12 height 12
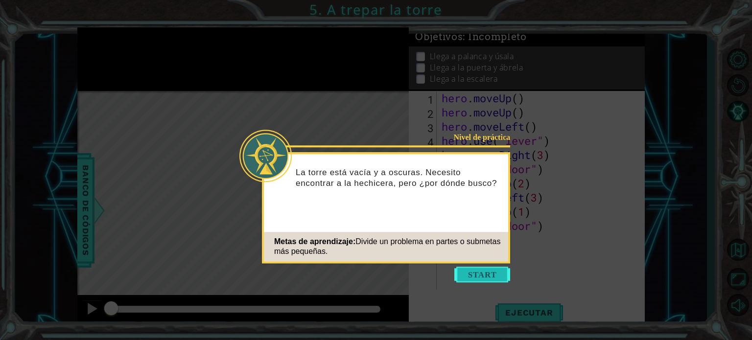
click at [480, 276] on button "Start" at bounding box center [482, 275] width 56 height 16
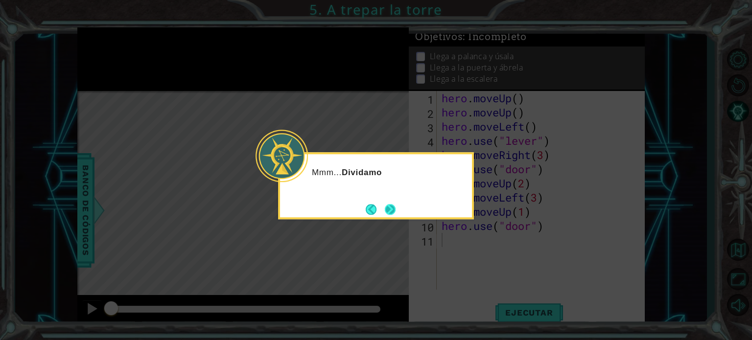
click at [386, 207] on button "Next" at bounding box center [390, 209] width 11 height 11
